Goal: Task Accomplishment & Management: Manage account settings

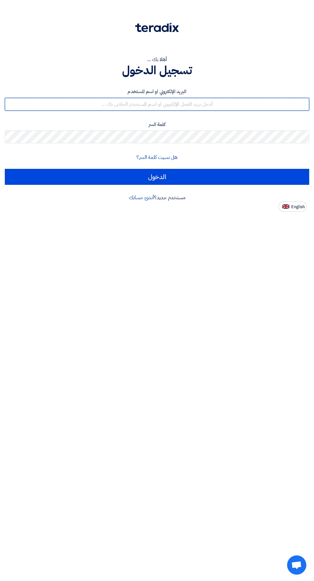
click at [208, 107] on input "text" at bounding box center [157, 104] width 304 height 13
type input "[EMAIL_ADDRESS][DOMAIN_NAME]"
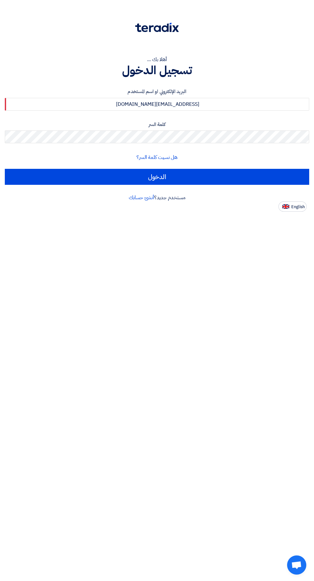
click at [5, 169] on input "الدخول" at bounding box center [157, 177] width 304 height 16
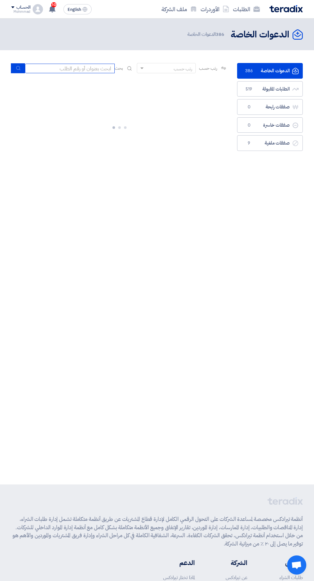
click at [69, 67] on input at bounding box center [70, 69] width 90 height 10
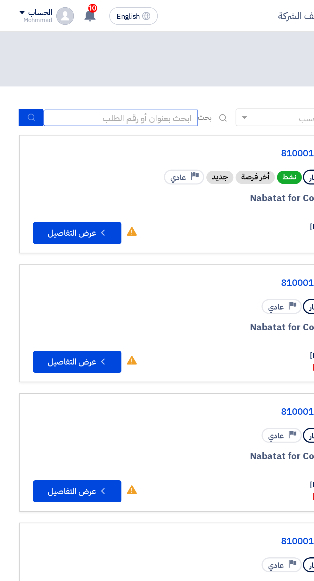
scroll to position [0, -1]
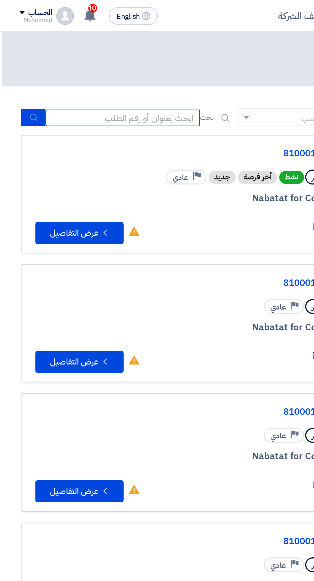
click at [82, 67] on input at bounding box center [71, 69] width 90 height 10
type input "71672"
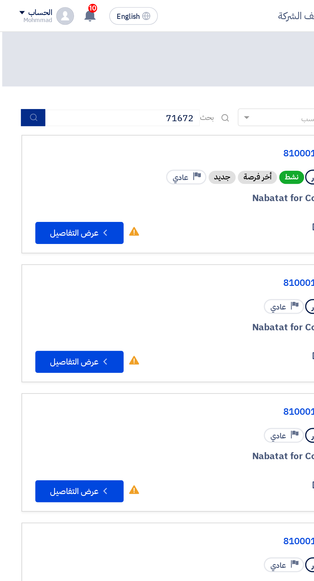
click at [16, 68] on button "submit" at bounding box center [19, 68] width 14 height 10
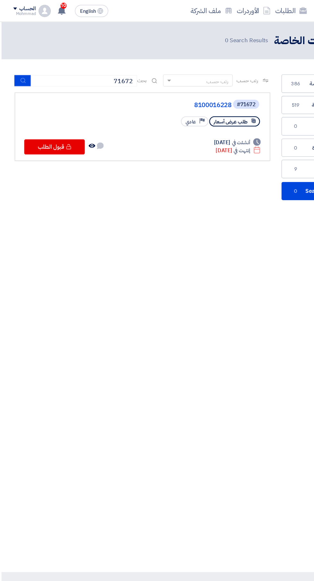
click at [188, 87] on link "8100016228" at bounding box center [132, 89] width 128 height 6
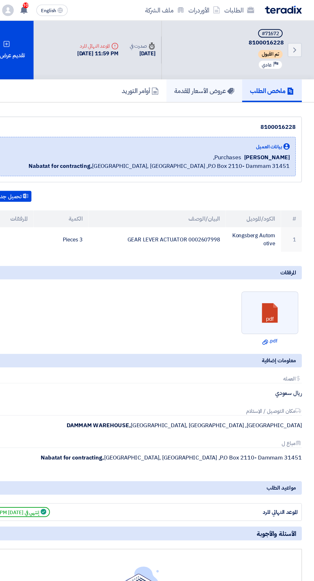
click at [223, 83] on h5 "عروض الأسعار المقدمة" at bounding box center [215, 81] width 54 height 7
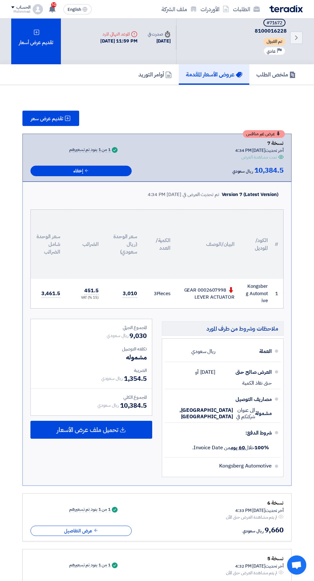
scroll to position [7, 0]
